Goal: Information Seeking & Learning: Check status

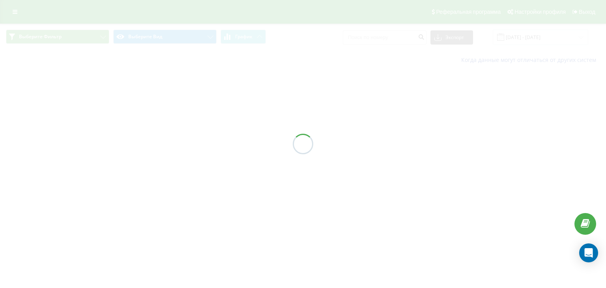
click at [545, 38] on div at bounding box center [303, 144] width 606 height 288
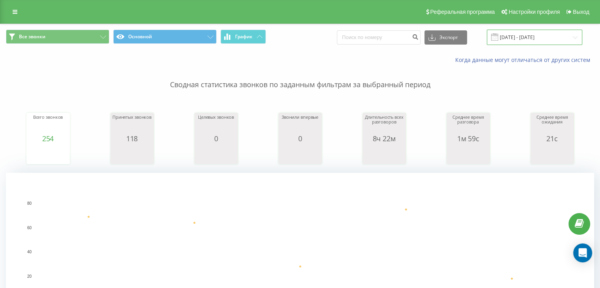
click at [568, 40] on input "18.08.2025 - 22.08.2025" at bounding box center [534, 37] width 95 height 15
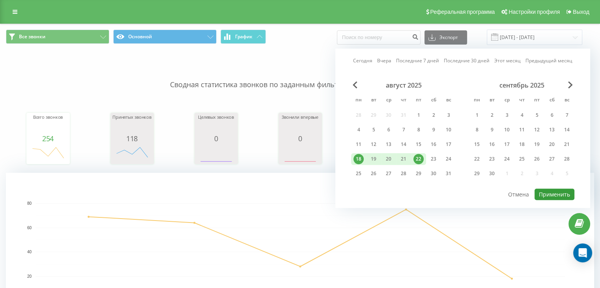
click at [568, 190] on button "Применить" at bounding box center [554, 194] width 40 height 11
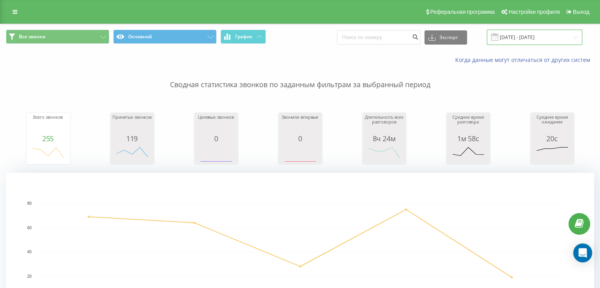
click at [534, 35] on input "[DATE] - [DATE]" at bounding box center [534, 37] width 95 height 15
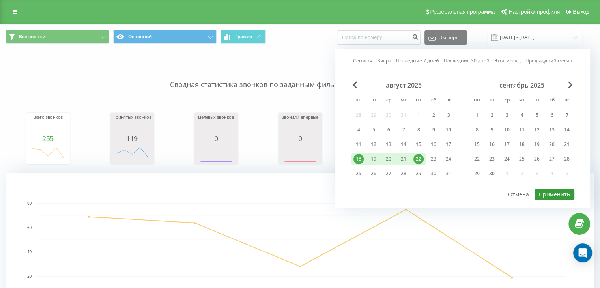
click at [543, 195] on button "Применить" at bounding box center [554, 194] width 40 height 11
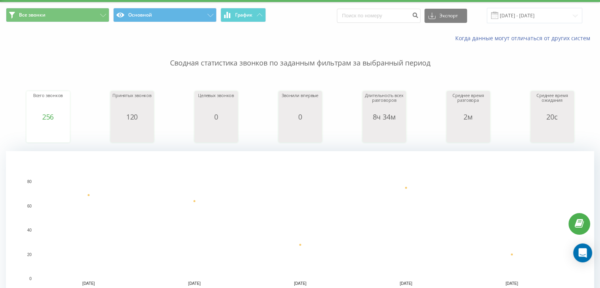
scroll to position [39, 0]
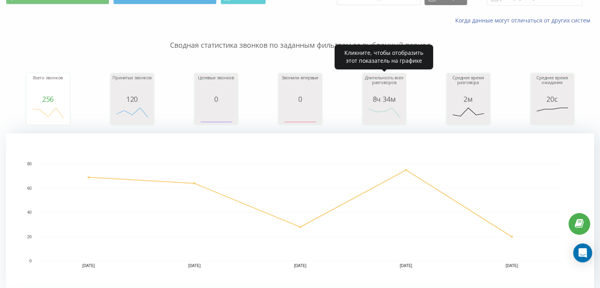
click at [371, 86] on div "Длительность всех разговоров" at bounding box center [383, 85] width 39 height 20
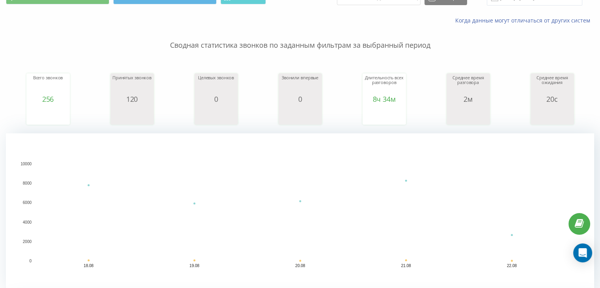
scroll to position [0, 0]
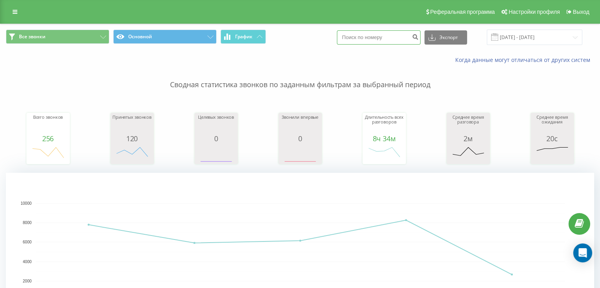
paste input "380932726060"
type input "380932726060"
click at [418, 38] on icon "submit" at bounding box center [415, 36] width 7 height 5
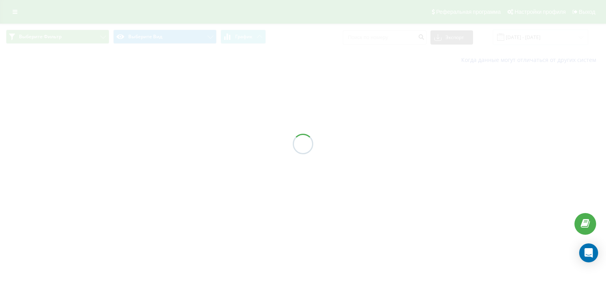
click at [583, 38] on div at bounding box center [303, 144] width 606 height 288
click at [581, 40] on div at bounding box center [303, 144] width 606 height 288
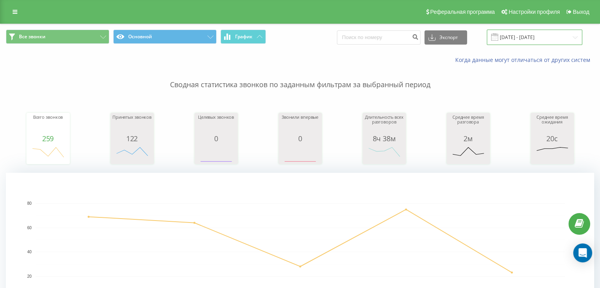
click at [574, 41] on input "[DATE] - [DATE]" at bounding box center [534, 37] width 95 height 15
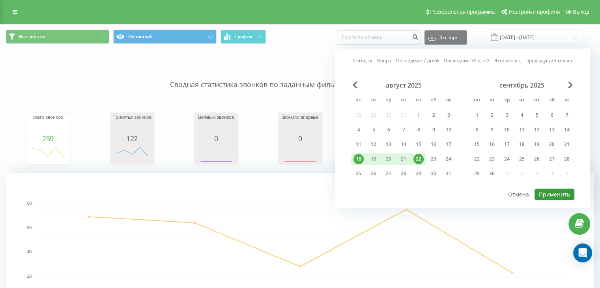
click at [552, 190] on button "Применить" at bounding box center [554, 194] width 40 height 11
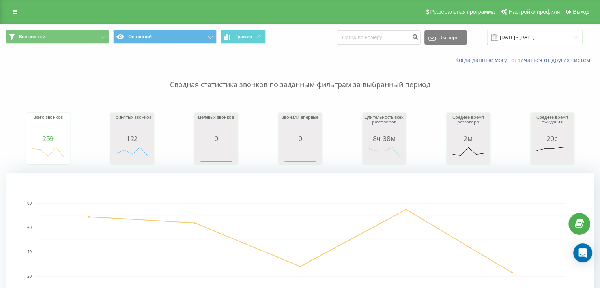
click at [548, 39] on input "[DATE] - [DATE]" at bounding box center [534, 37] width 95 height 15
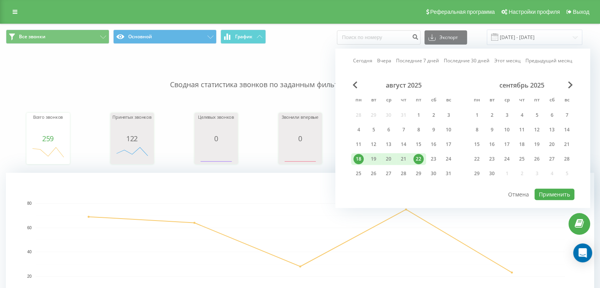
click at [419, 157] on div "22" at bounding box center [418, 159] width 10 height 10
click at [542, 191] on button "Применить" at bounding box center [554, 194] width 40 height 11
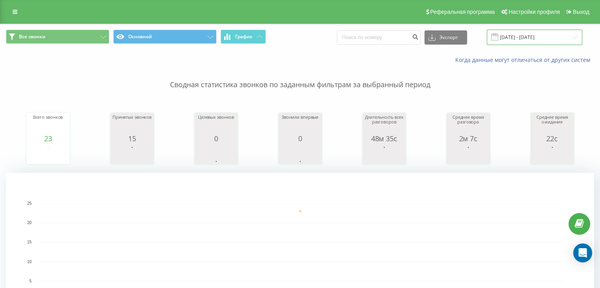
click at [575, 35] on input "[DATE] - [DATE]" at bounding box center [534, 37] width 95 height 15
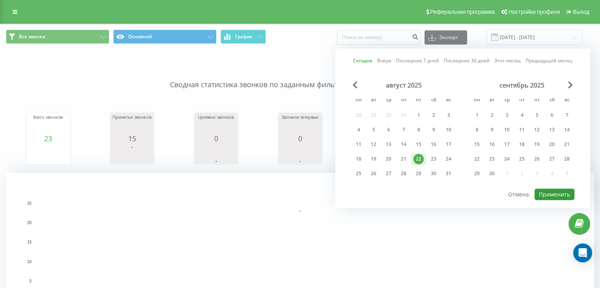
click at [556, 189] on button "Применить" at bounding box center [554, 194] width 40 height 11
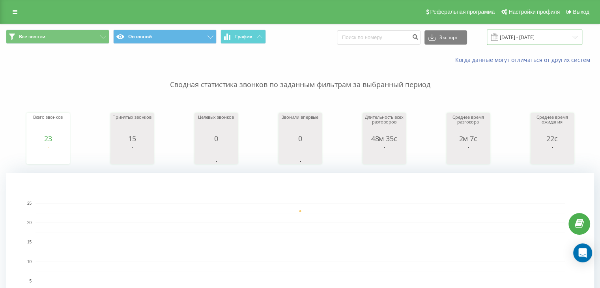
click at [559, 40] on input "[DATE] - [DATE]" at bounding box center [534, 37] width 95 height 15
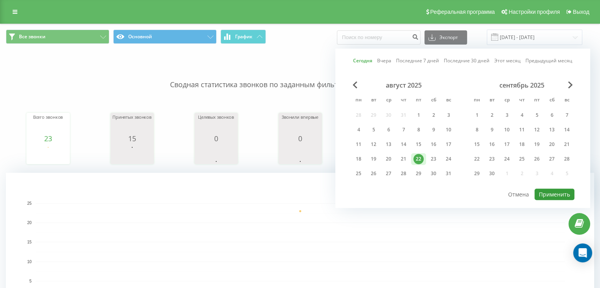
click at [558, 196] on button "Применить" at bounding box center [554, 194] width 40 height 11
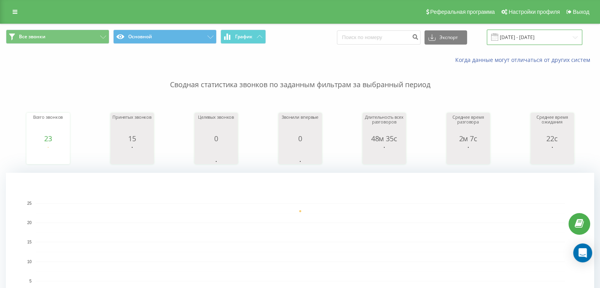
click at [566, 38] on input "[DATE] - [DATE]" at bounding box center [534, 37] width 95 height 15
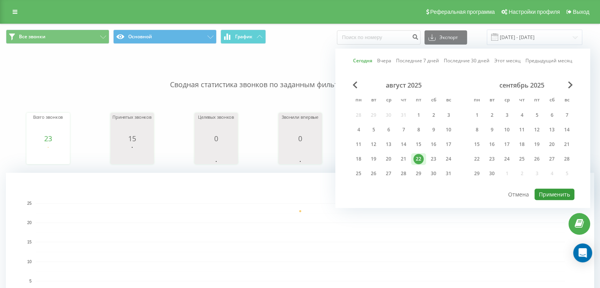
click at [560, 195] on button "Применить" at bounding box center [554, 194] width 40 height 11
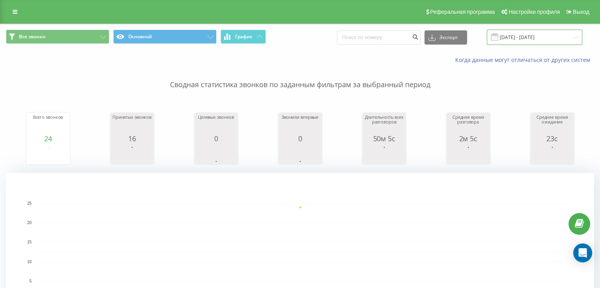
click at [577, 41] on input "[DATE] - [DATE]" at bounding box center [534, 37] width 95 height 15
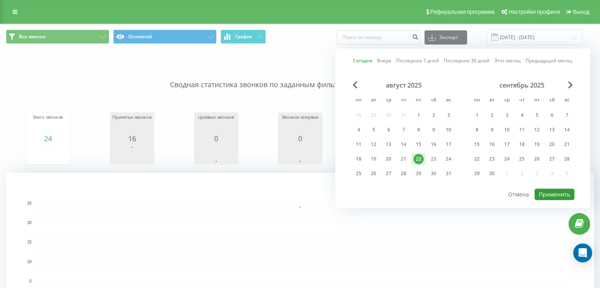
click at [572, 194] on button "Применить" at bounding box center [554, 194] width 40 height 11
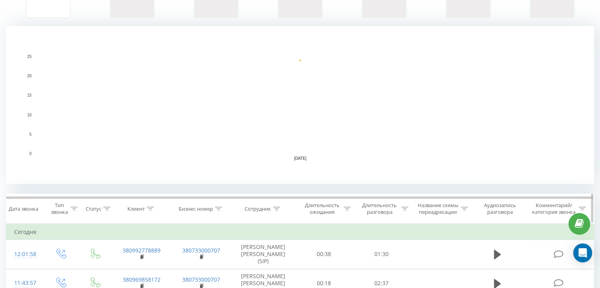
scroll to position [39, 0]
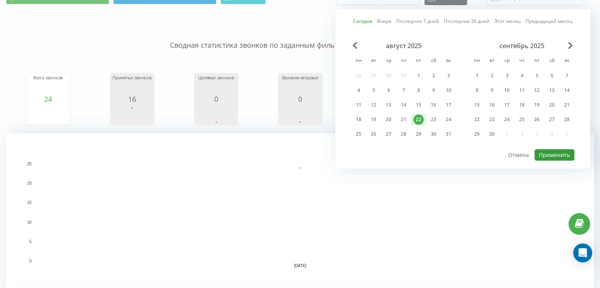
click at [556, 151] on button "Применить" at bounding box center [554, 154] width 40 height 11
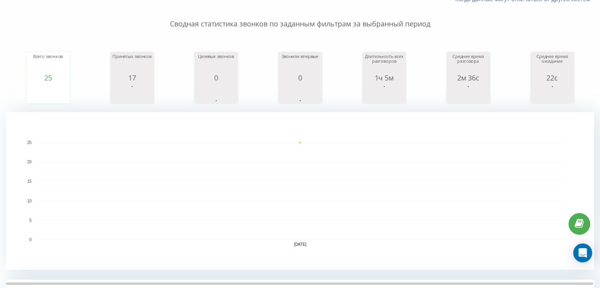
scroll to position [0, 0]
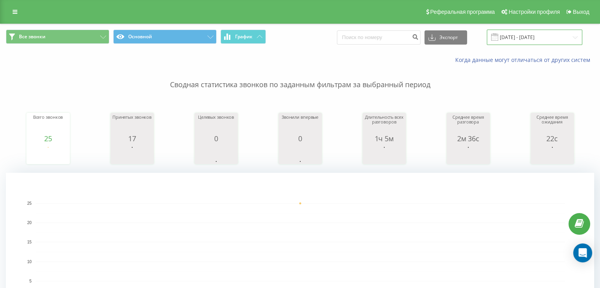
click at [531, 40] on input "[DATE] - [DATE]" at bounding box center [534, 37] width 95 height 15
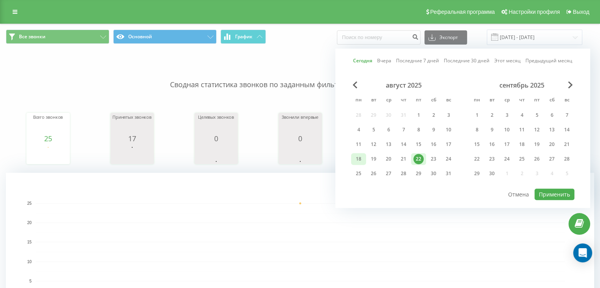
click at [352, 161] on div "18" at bounding box center [358, 159] width 15 height 12
click at [420, 159] on div "22" at bounding box center [418, 159] width 10 height 10
click at [552, 193] on button "Применить" at bounding box center [554, 194] width 40 height 11
type input "[DATE] - [DATE]"
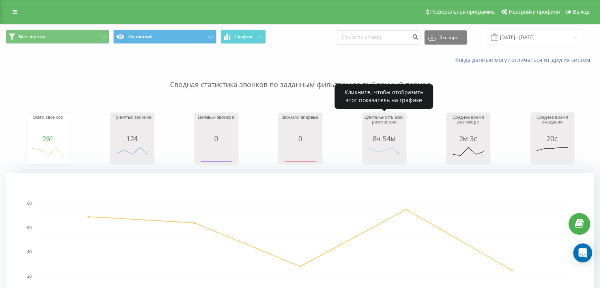
click at [387, 144] on icon "A chart." at bounding box center [383, 154] width 39 height 24
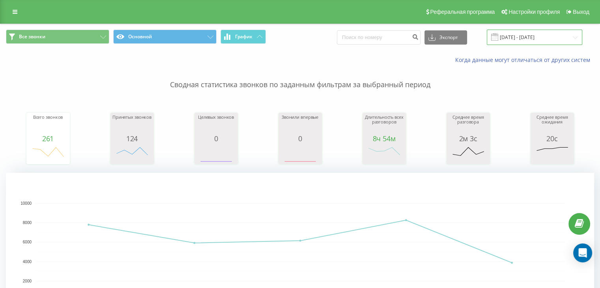
click at [555, 38] on input "[DATE] - [DATE]" at bounding box center [534, 37] width 95 height 15
click at [192, 69] on p "Сводная статистика звонков по заданным фильтрам за выбранный период" at bounding box center [300, 77] width 588 height 26
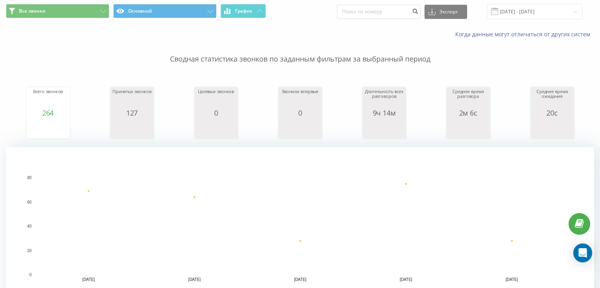
scroll to position [39, 0]
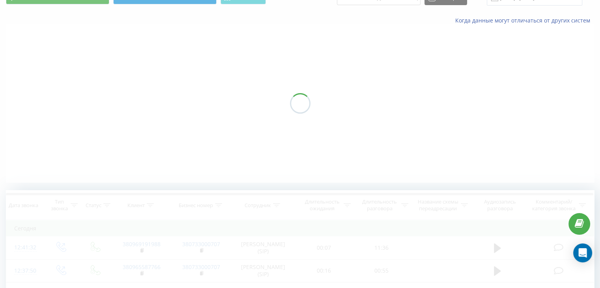
click at [392, 98] on div at bounding box center [300, 103] width 588 height 158
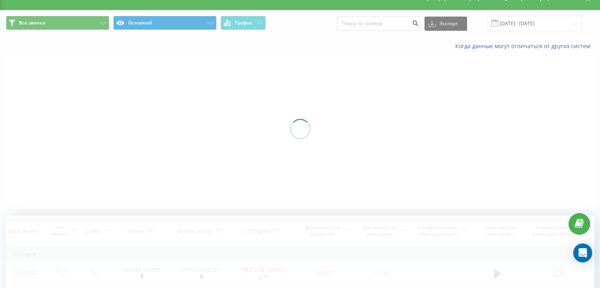
scroll to position [0, 0]
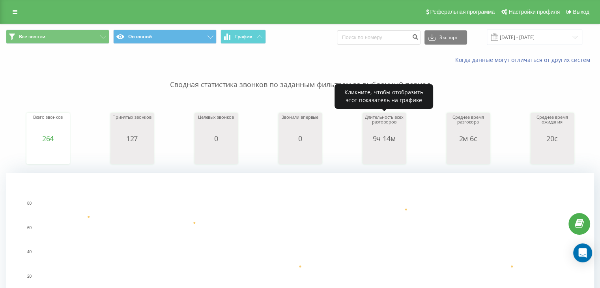
click at [384, 144] on icon "A chart." at bounding box center [383, 154] width 39 height 24
